Goal: Find specific page/section: Find specific page/section

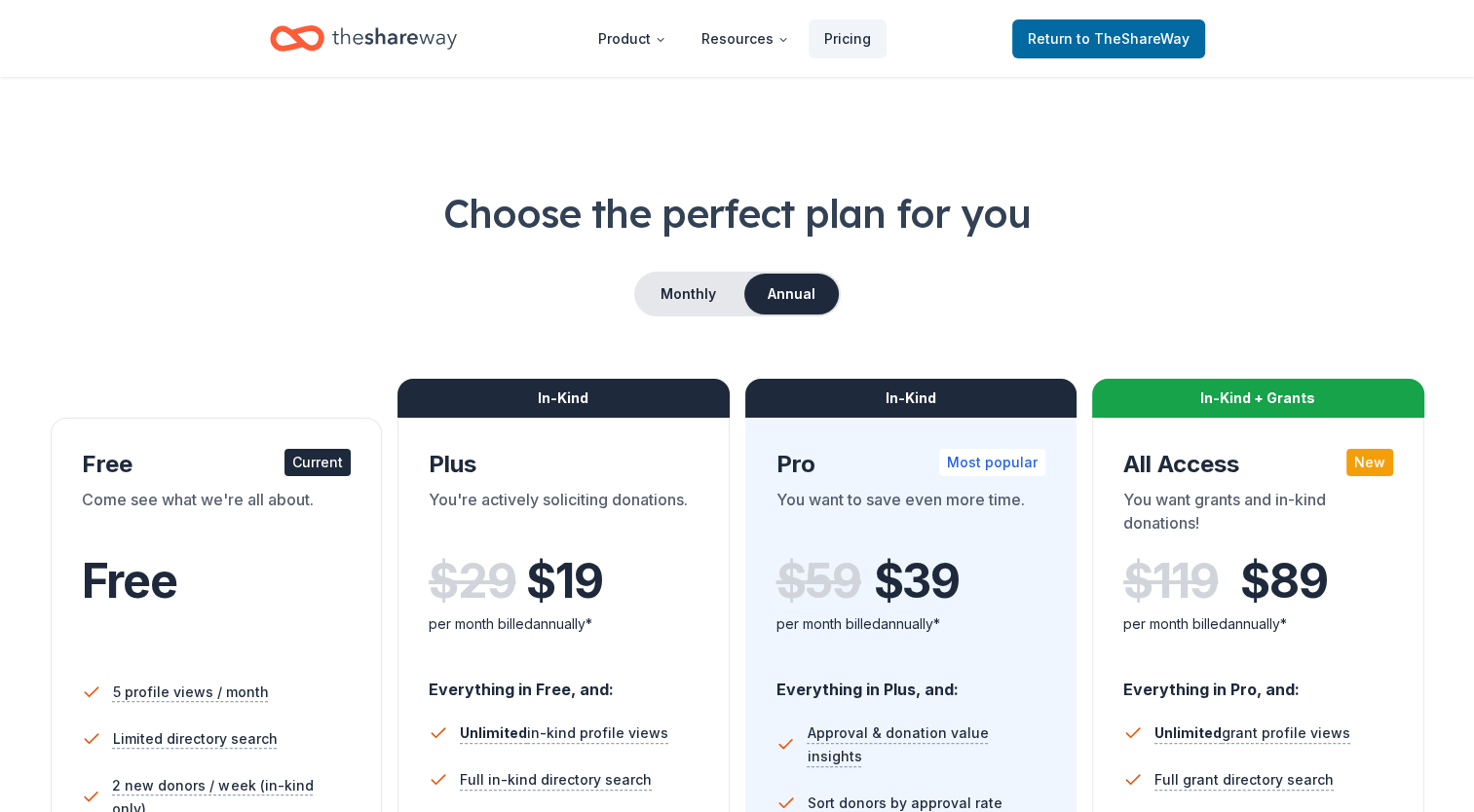
click at [401, 45] on icon "Home" at bounding box center [394, 38] width 125 height 40
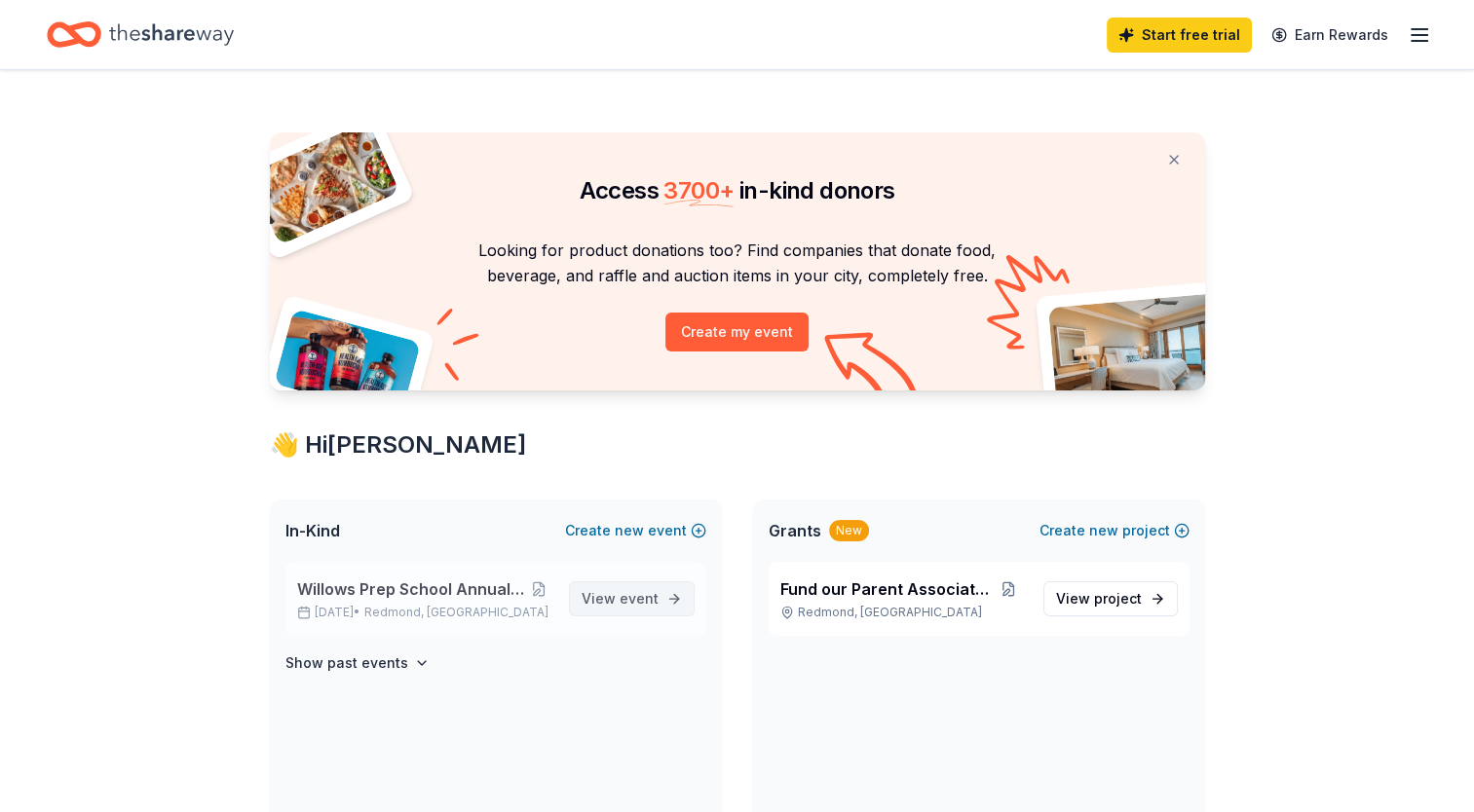
click at [647, 604] on span "event" at bounding box center [639, 598] width 39 height 17
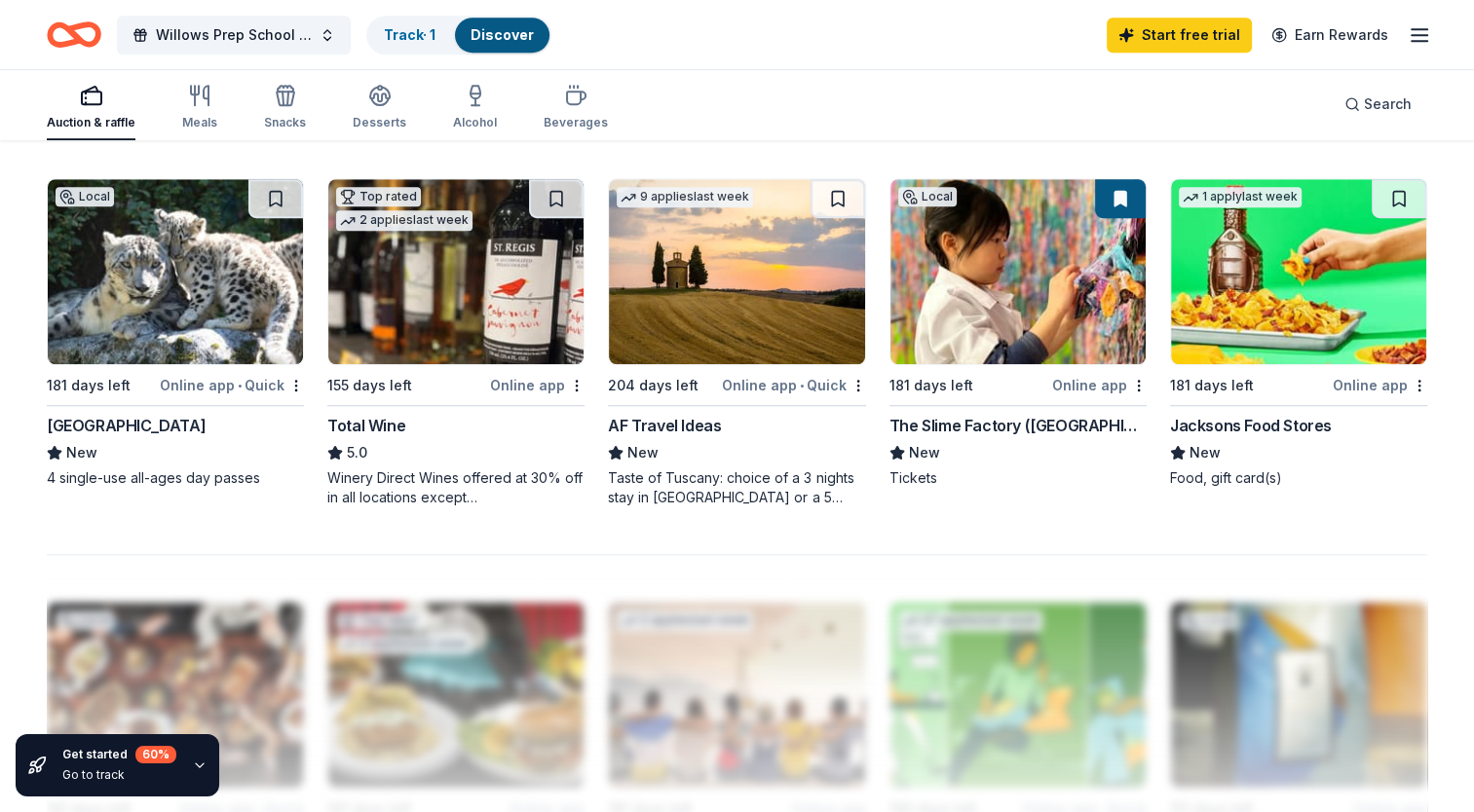
scroll to position [1257, 0]
